Goal: Transaction & Acquisition: Purchase product/service

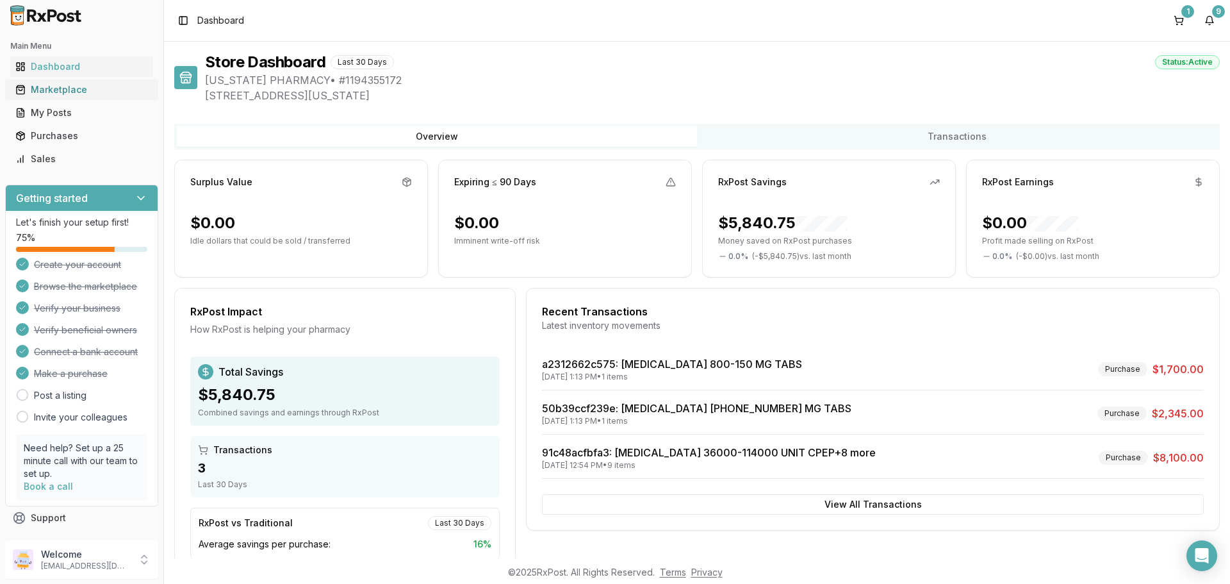
click at [71, 86] on div "Marketplace" at bounding box center [81, 89] width 133 height 13
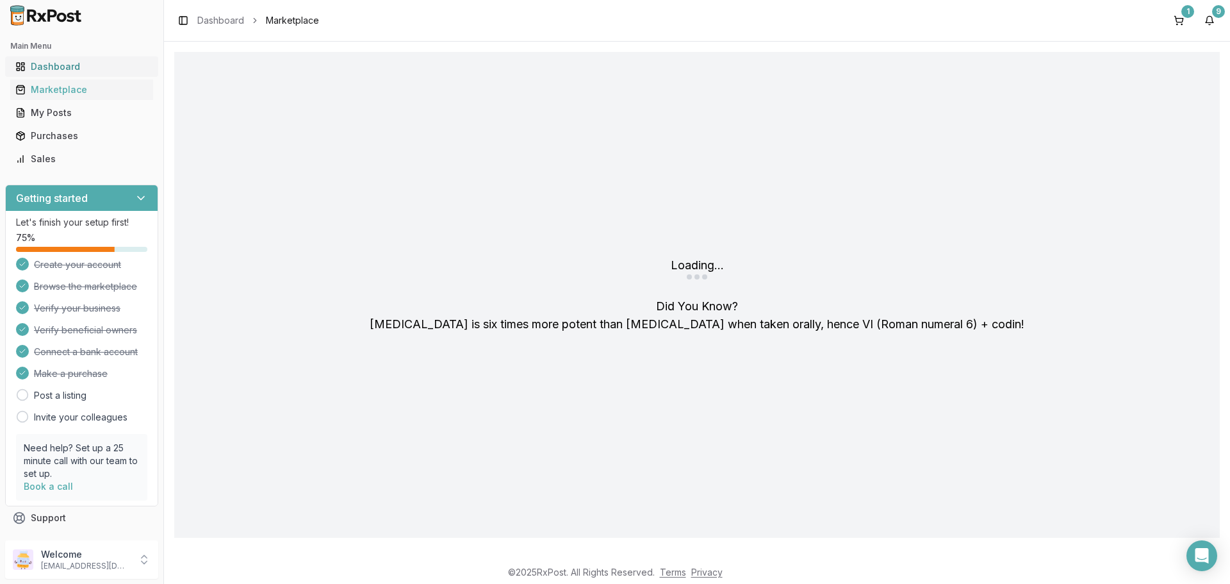
click at [49, 63] on div "Dashboard" at bounding box center [81, 66] width 133 height 13
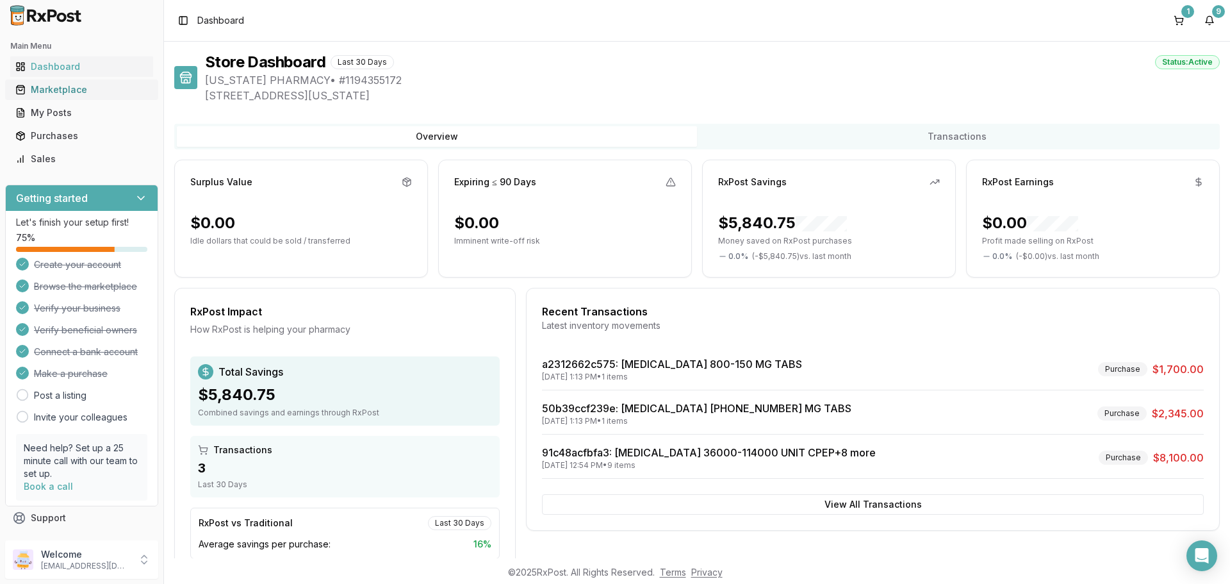
click at [49, 89] on div "Marketplace" at bounding box center [81, 89] width 133 height 13
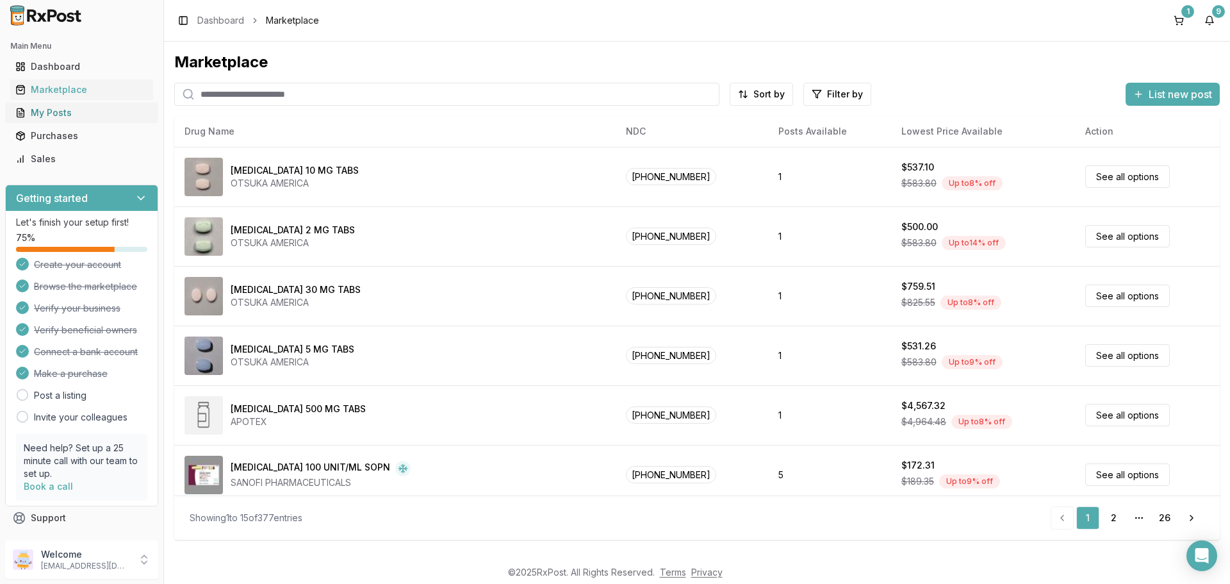
click at [97, 113] on div "My Posts" at bounding box center [81, 112] width 133 height 13
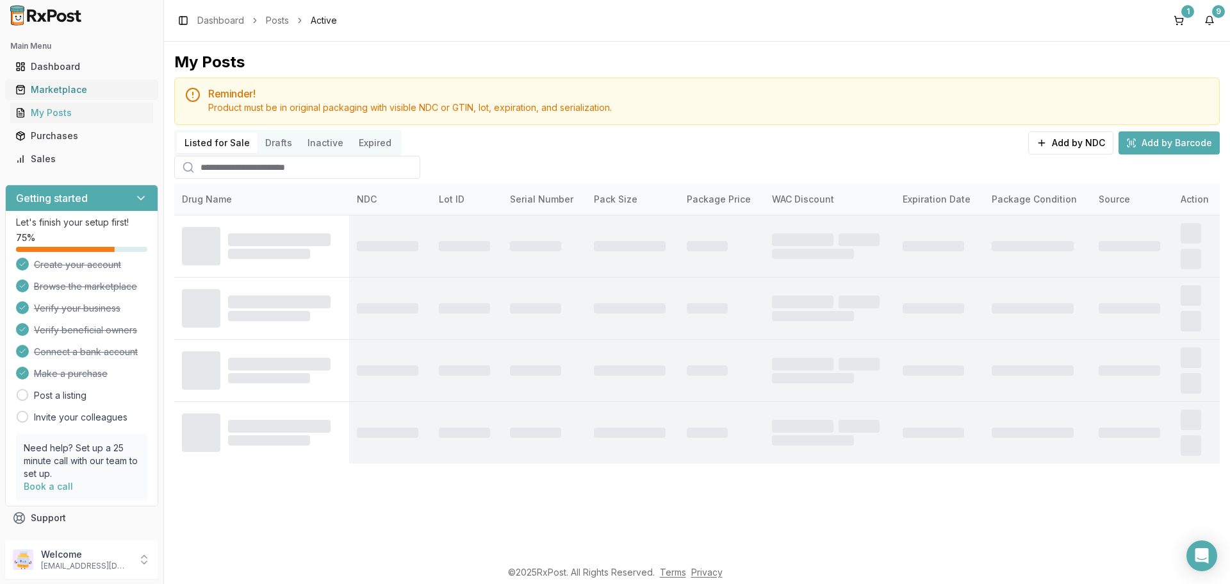
click at [62, 91] on div "Marketplace" at bounding box center [81, 89] width 133 height 13
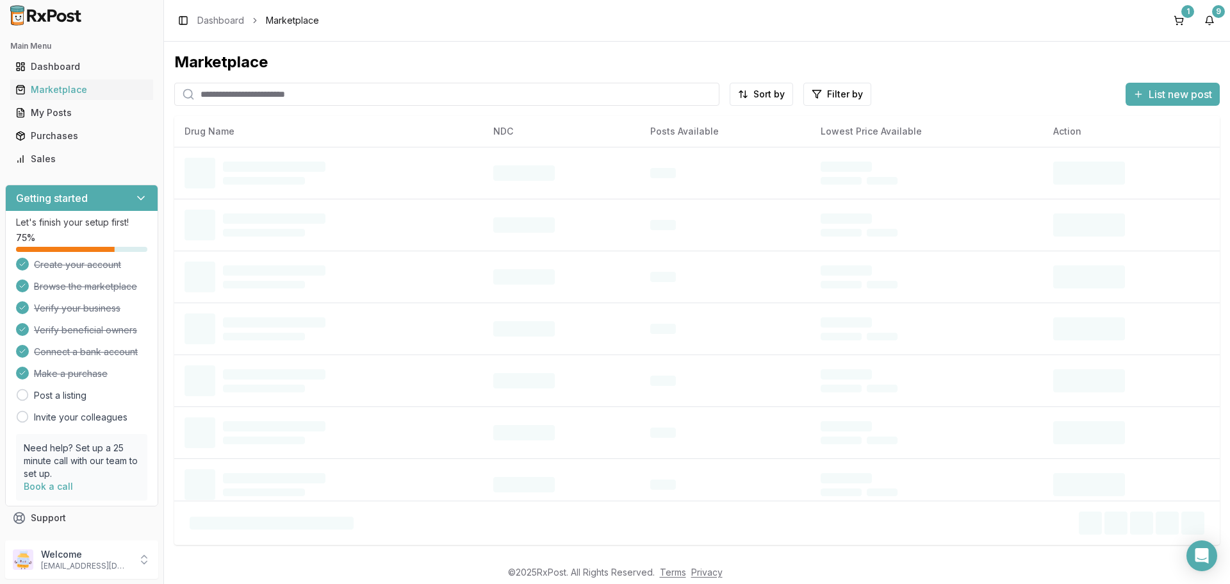
click at [298, 90] on input "search" at bounding box center [446, 94] width 545 height 23
type input "*"
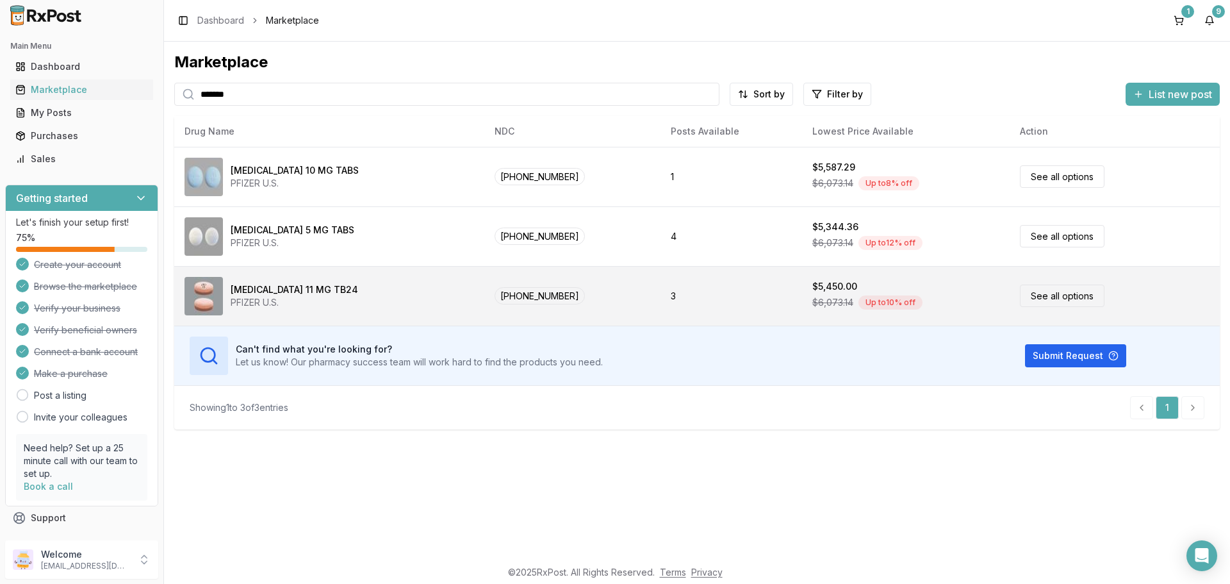
type input "*******"
click at [1046, 310] on td "See all options" at bounding box center [1115, 296] width 210 height 60
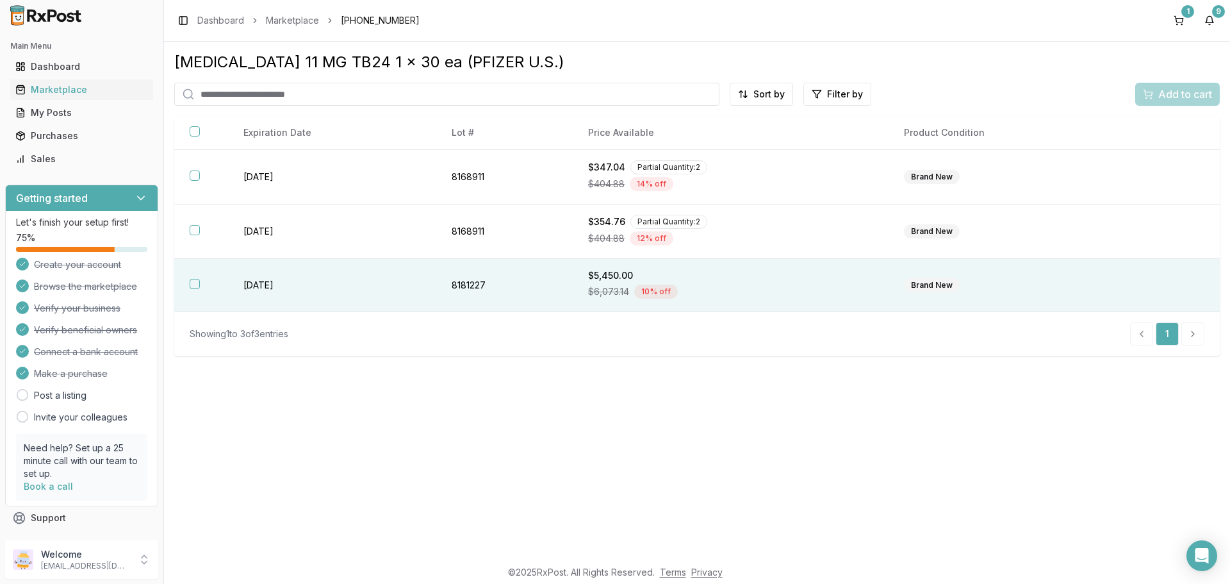
click at [192, 288] on button "button" at bounding box center [195, 284] width 10 height 10
click at [1203, 96] on span "Add to cart" at bounding box center [1186, 94] width 54 height 15
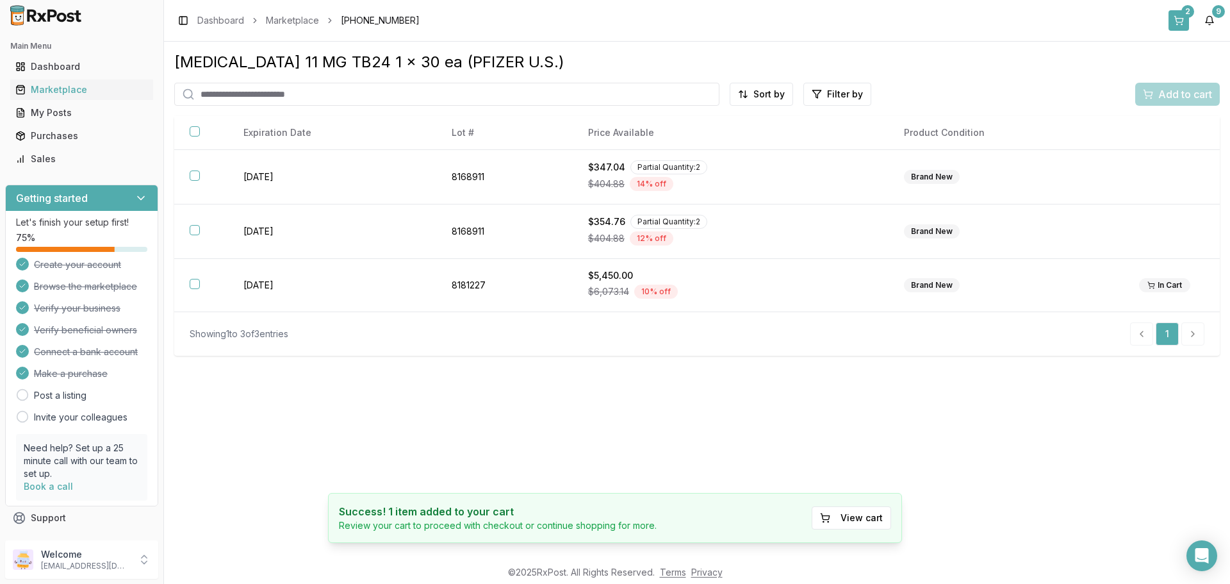
click at [1186, 22] on button "2" at bounding box center [1179, 20] width 21 height 21
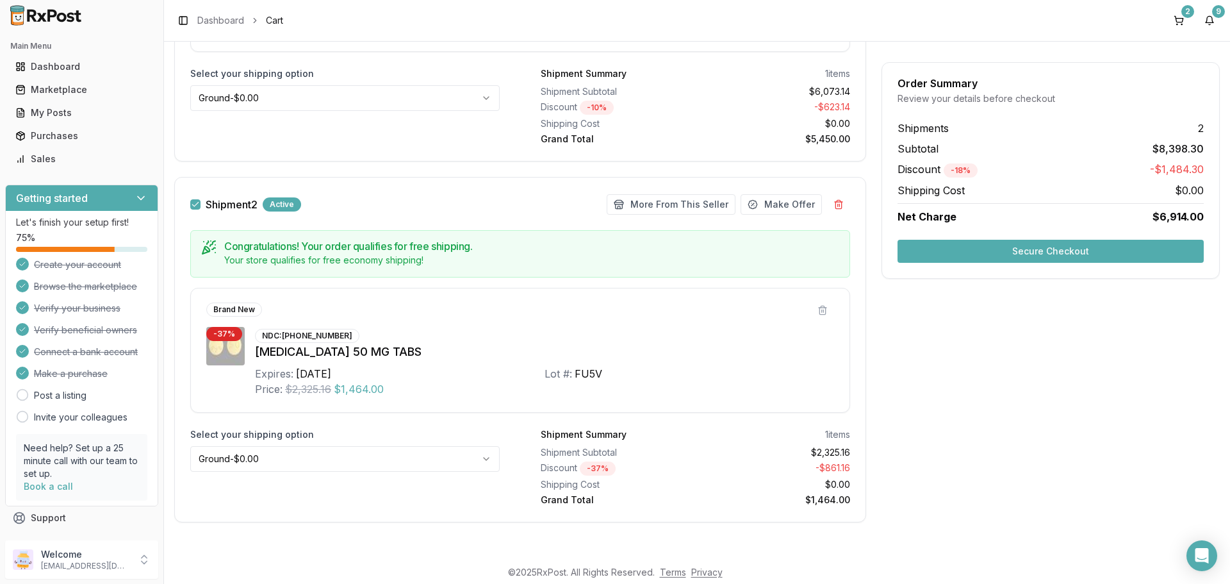
scroll to position [349, 0]
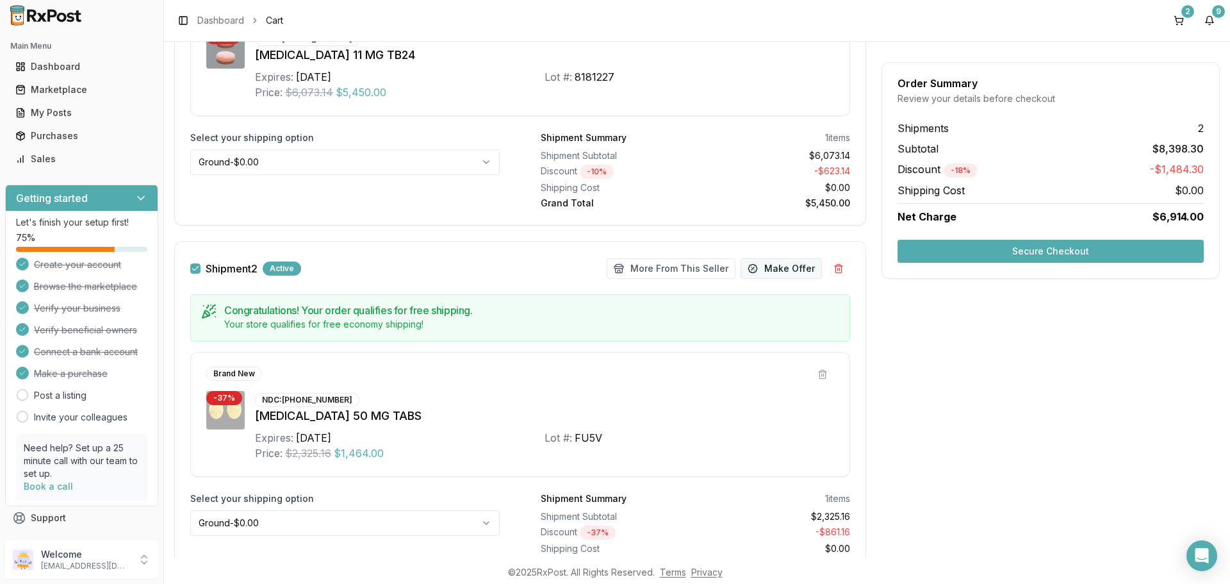
click at [801, 273] on button "Make Offer" at bounding box center [781, 268] width 81 height 21
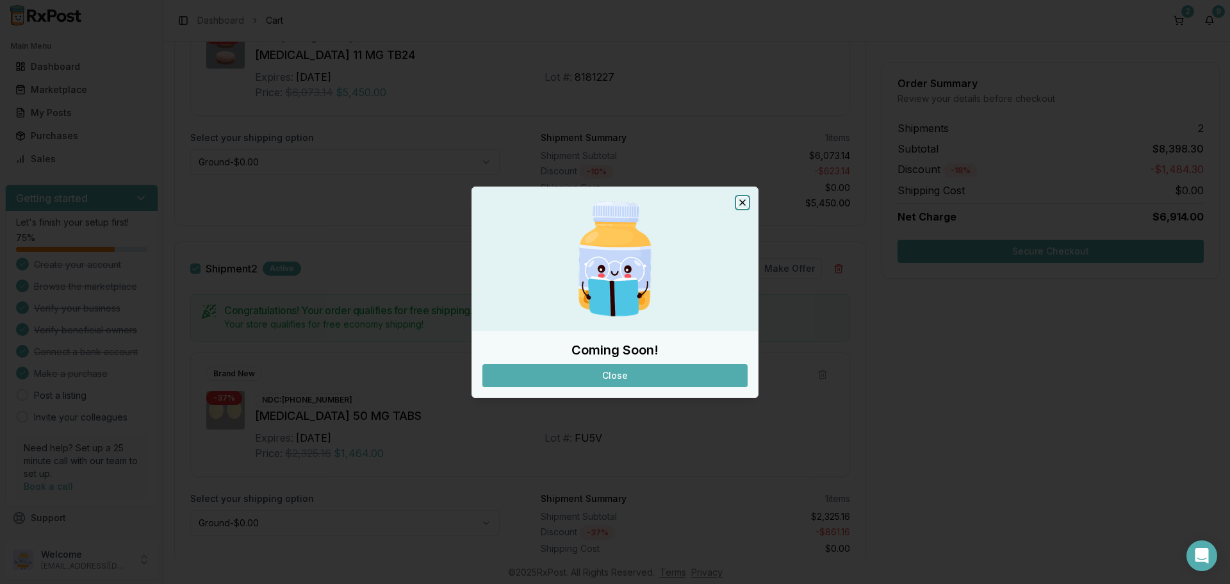
click at [746, 203] on icon "button" at bounding box center [743, 202] width 10 height 10
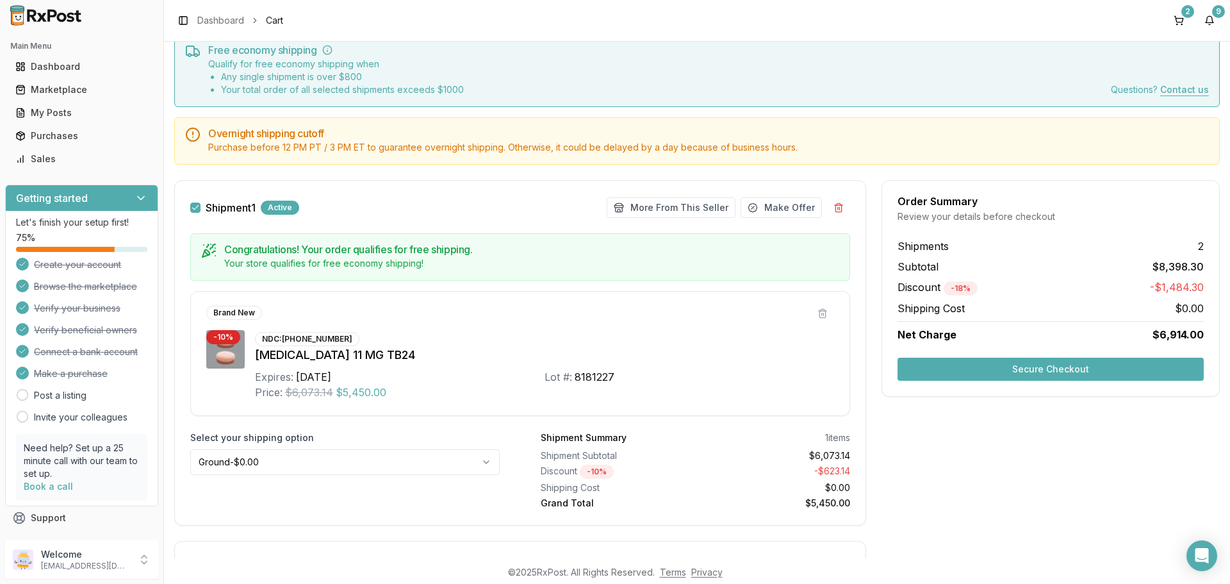
scroll to position [28, 0]
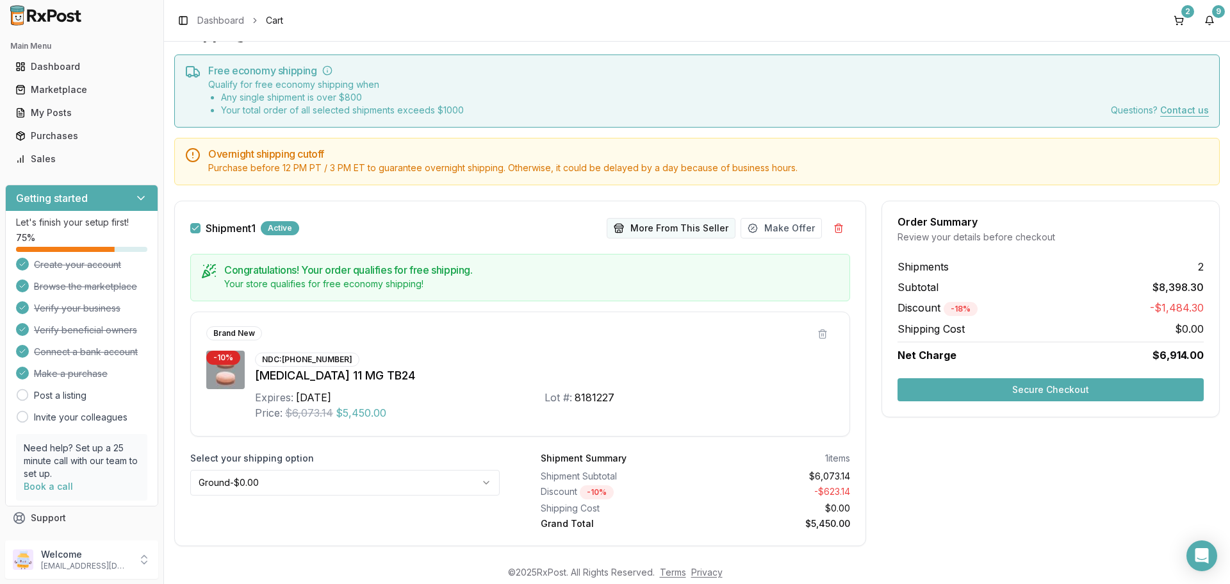
click at [696, 233] on button "More From This Seller" at bounding box center [671, 228] width 129 height 21
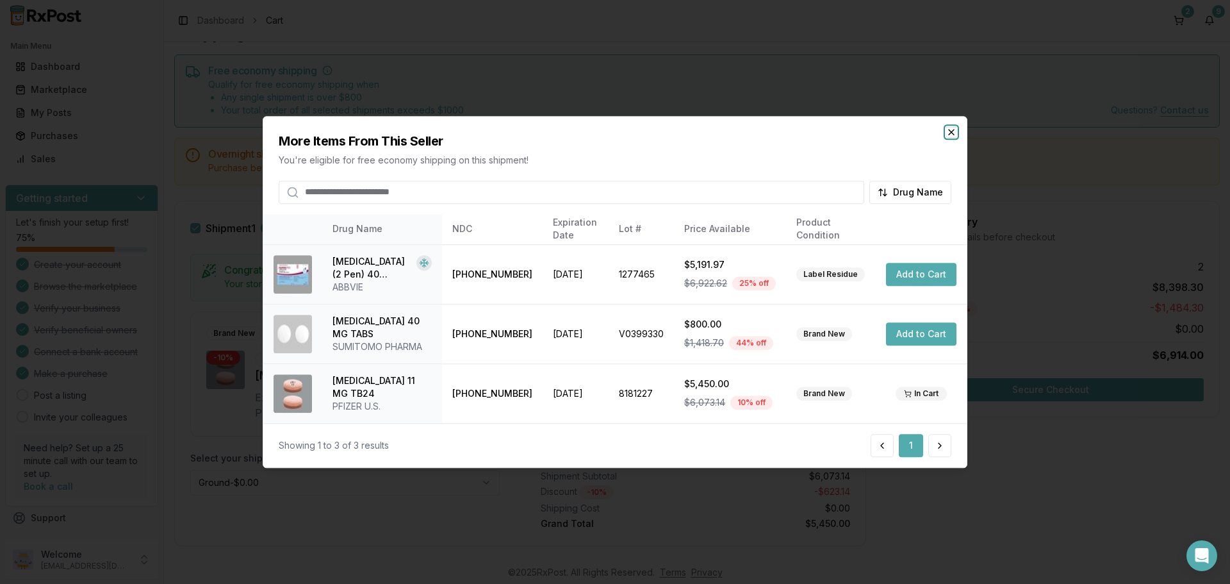
click at [950, 132] on icon "button" at bounding box center [952, 132] width 10 height 10
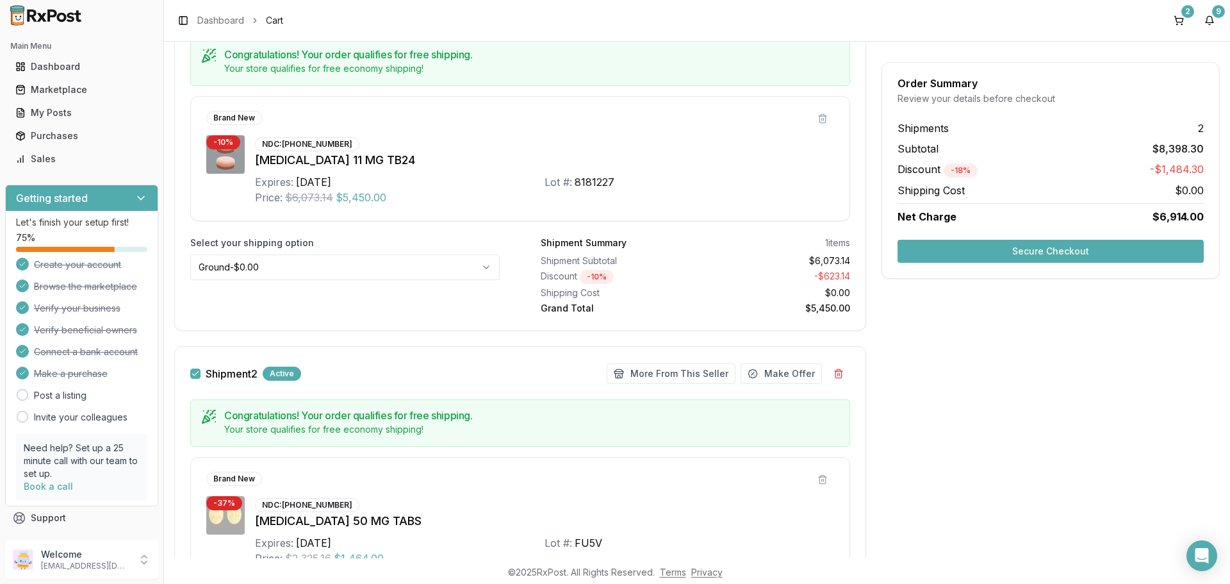
scroll to position [349, 0]
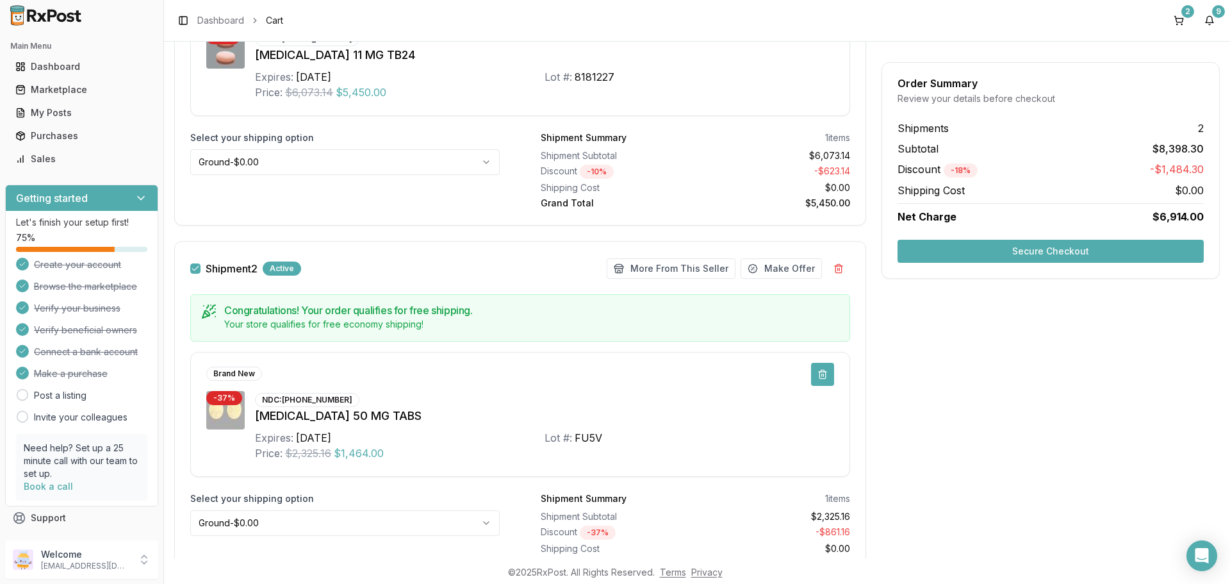
click at [818, 374] on button at bounding box center [822, 374] width 23 height 23
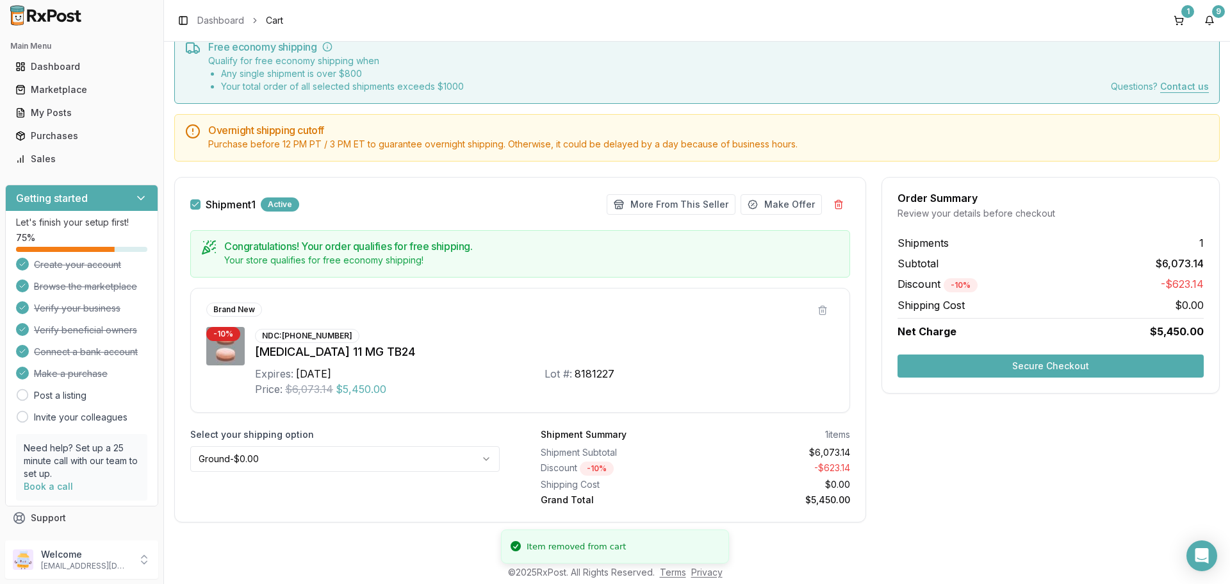
scroll to position [52, 0]
